Goal: Check status: Check status

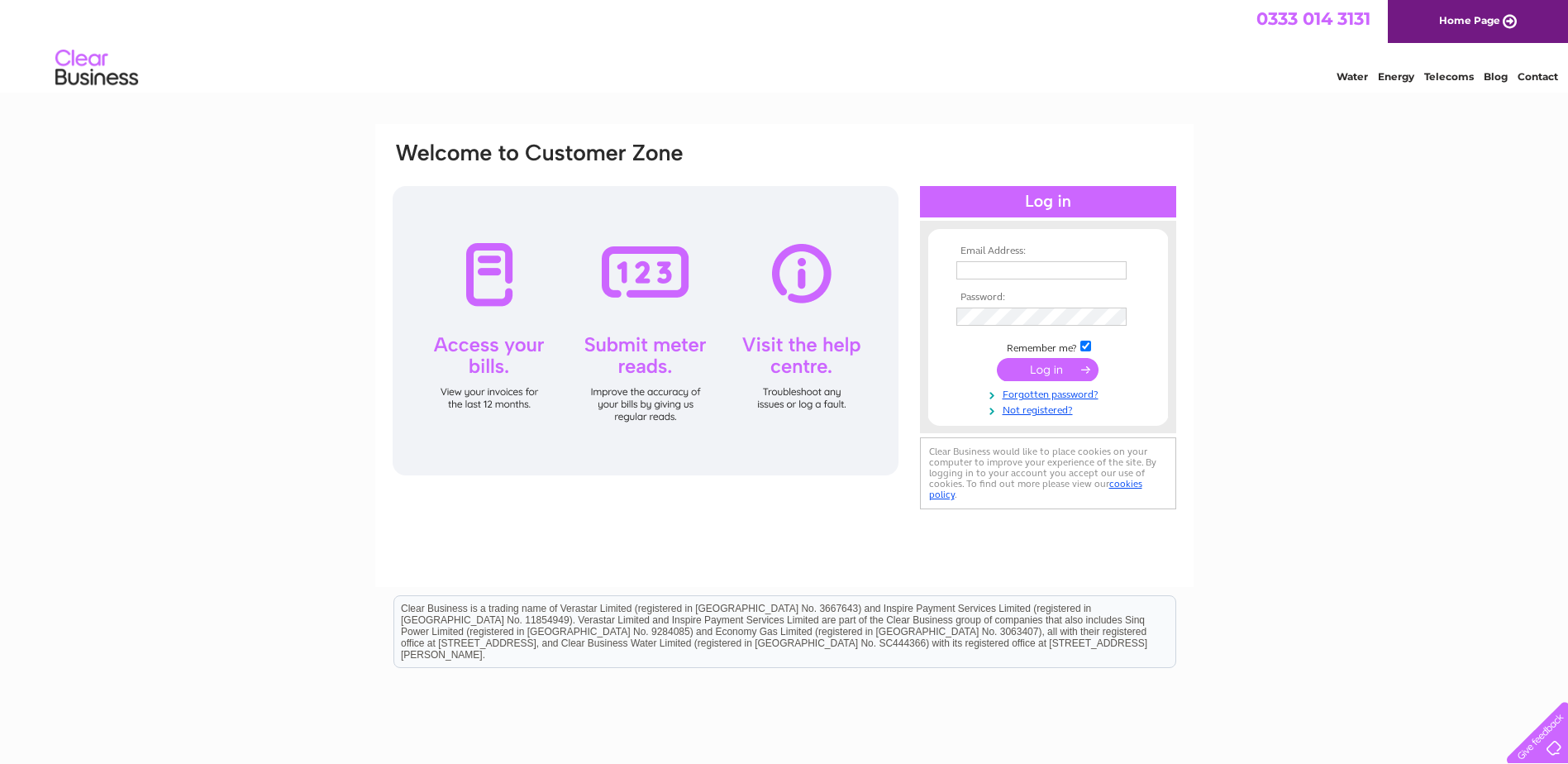
type input "[EMAIL_ADDRESS][DOMAIN_NAME]"
click at [1048, 369] on input "submit" at bounding box center [1047, 369] width 102 height 23
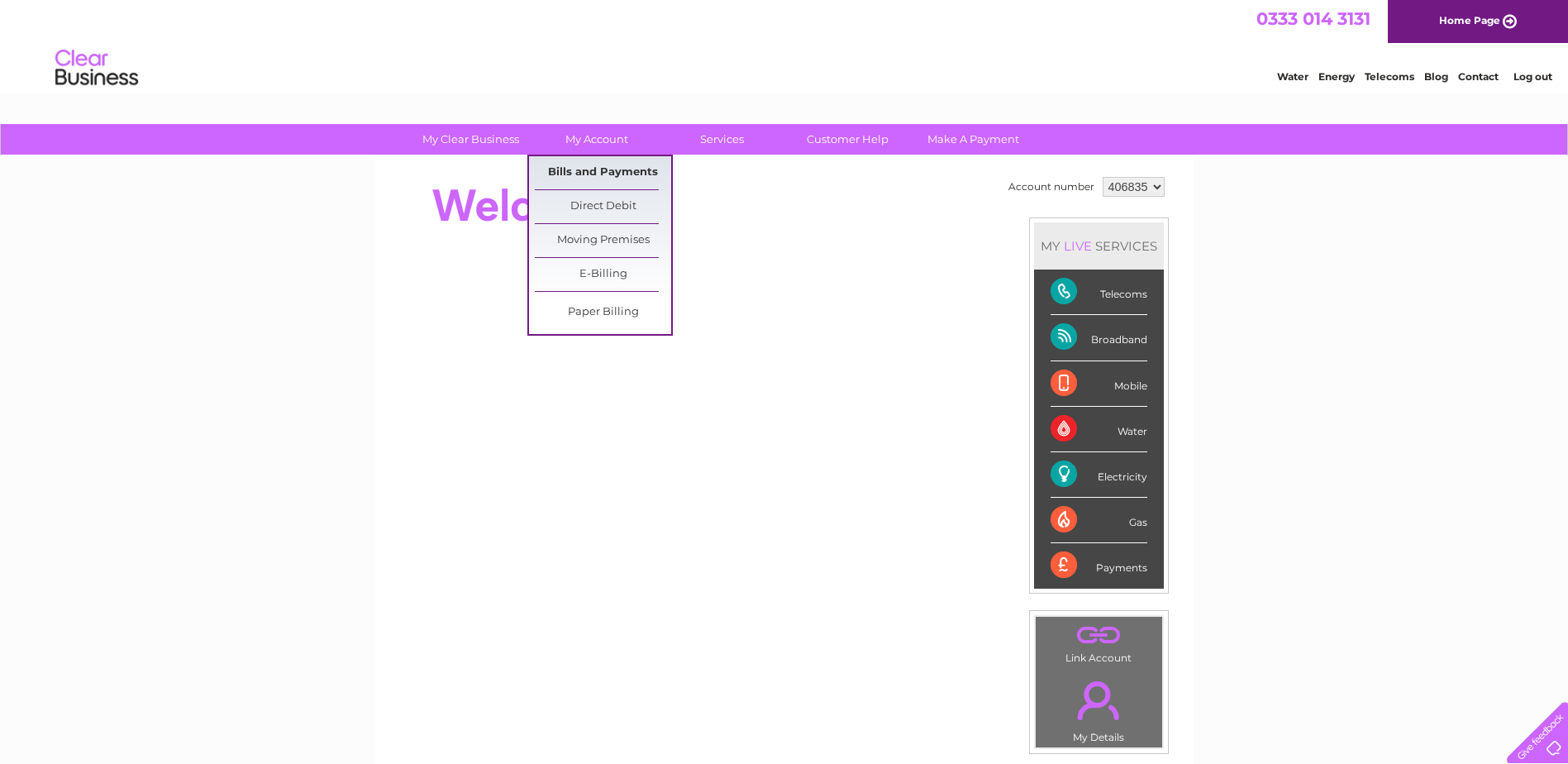
click at [622, 164] on link "Bills and Payments" at bounding box center [604, 173] width 137 height 33
